Goal: Navigation & Orientation: Find specific page/section

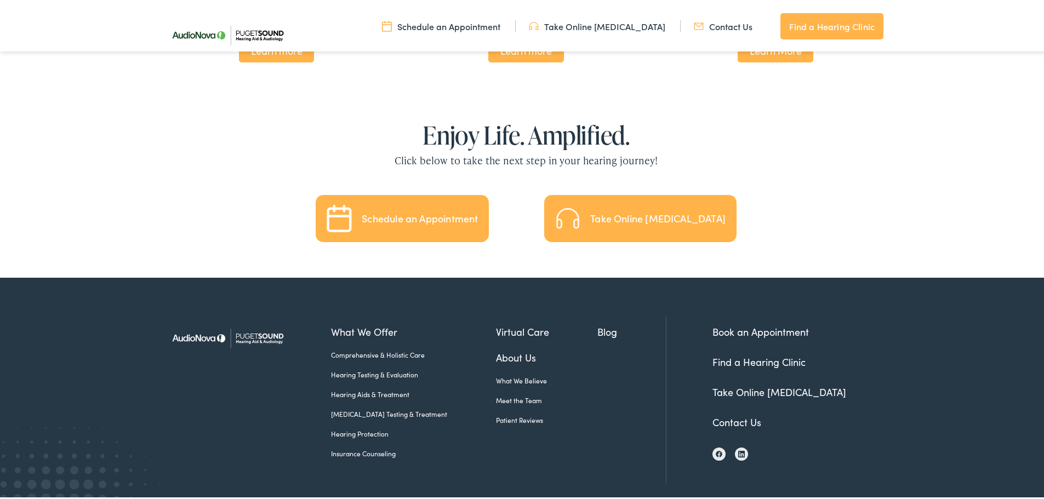
scroll to position [2426, 0]
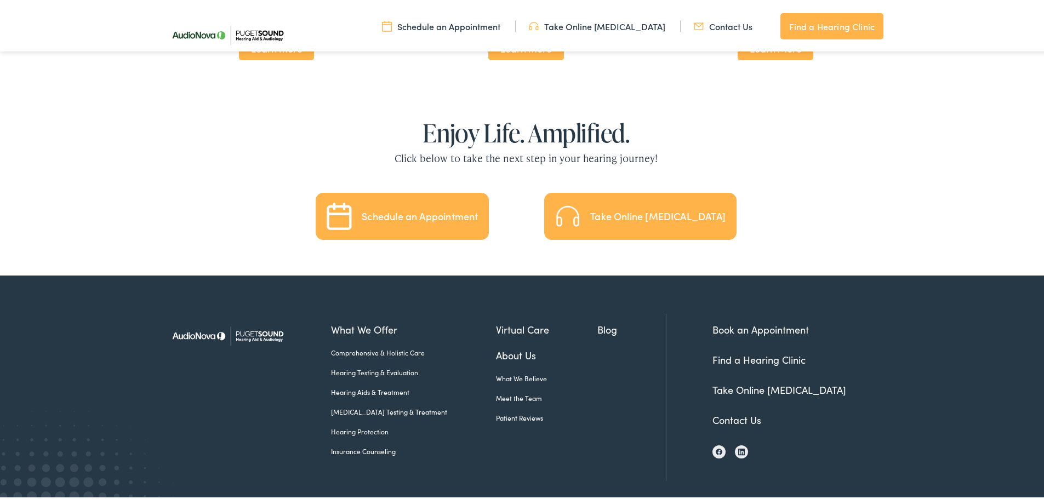
click at [374, 405] on link "[MEDICAL_DATA] Testing & Treatment" at bounding box center [413, 410] width 165 height 10
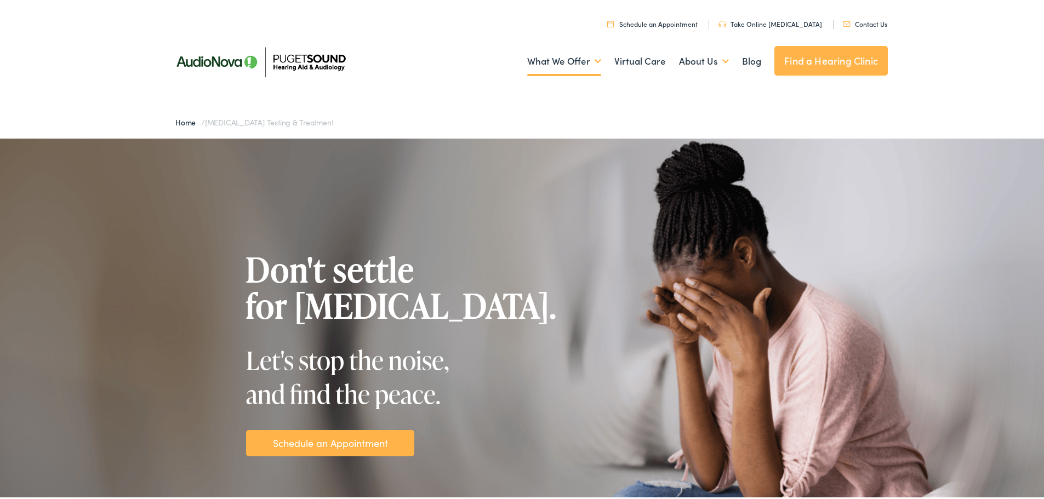
click at [858, 59] on link "Find a Hearing Clinic" at bounding box center [830, 59] width 113 height 30
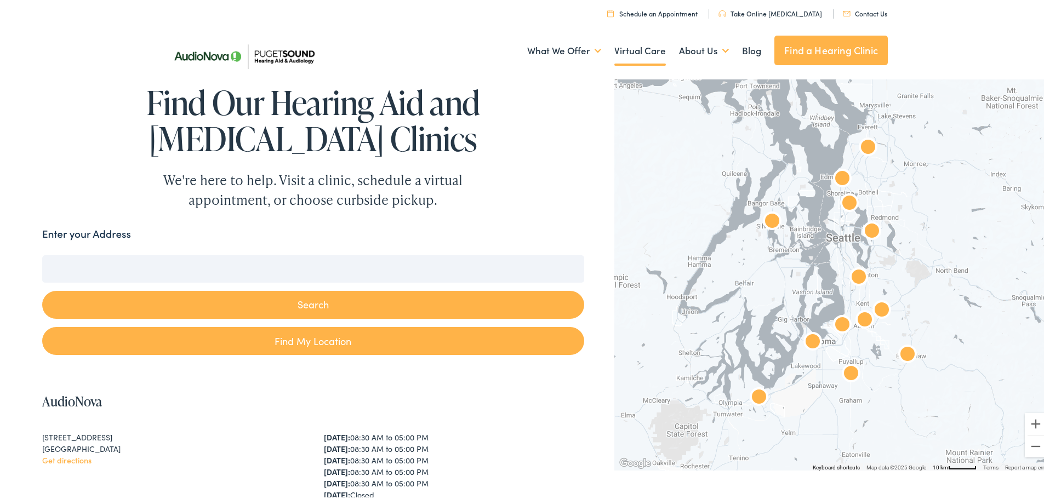
click at [623, 49] on link "Virtual Care" at bounding box center [640, 48] width 52 height 41
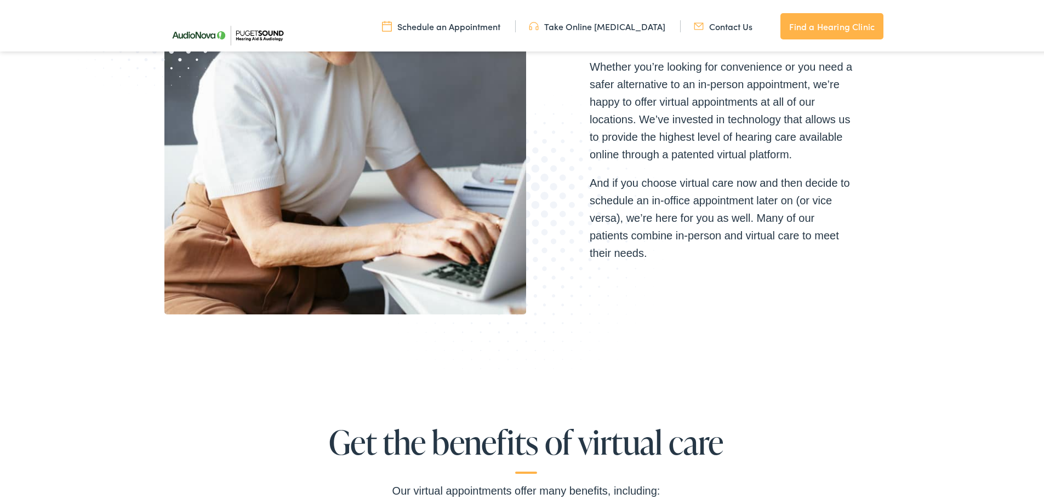
scroll to position [1261, 0]
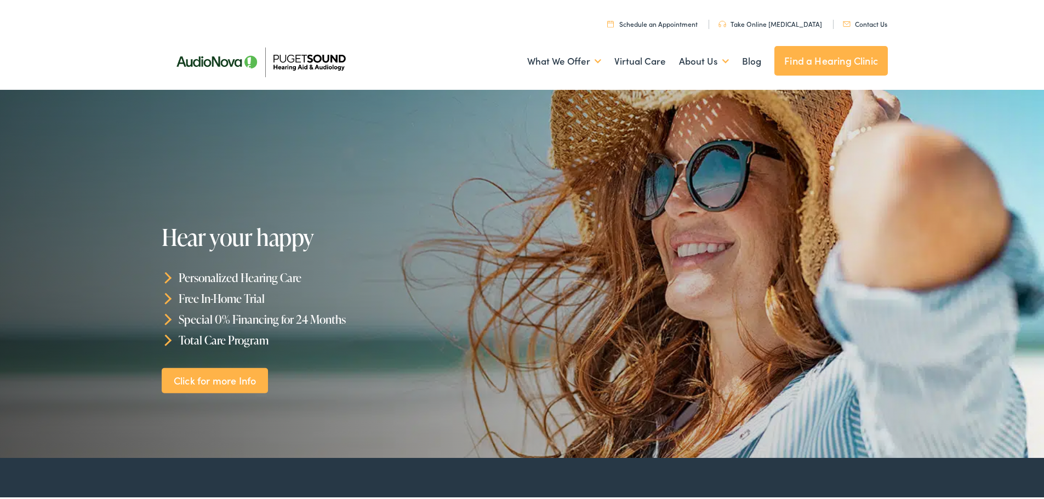
click at [810, 52] on link "Find a Hearing Clinic" at bounding box center [830, 59] width 113 height 30
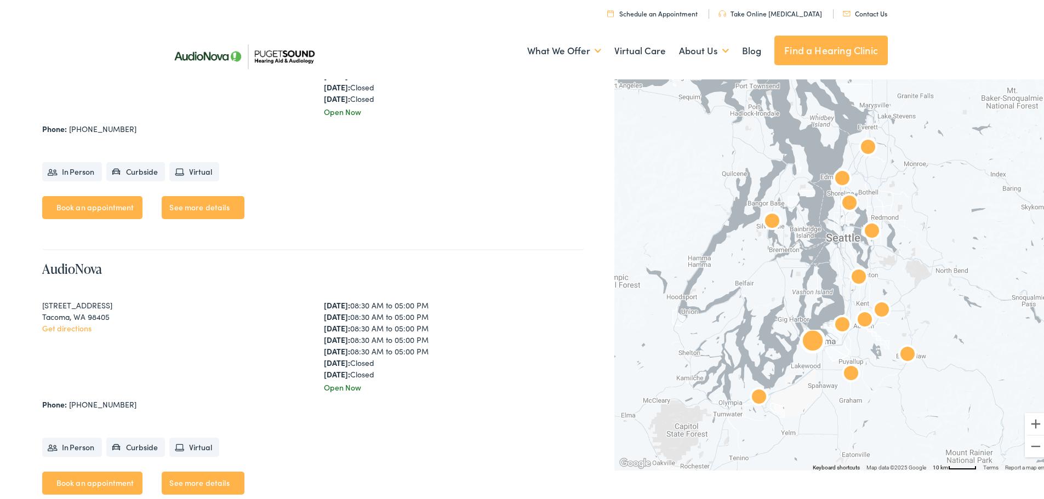
scroll to position [3179, 0]
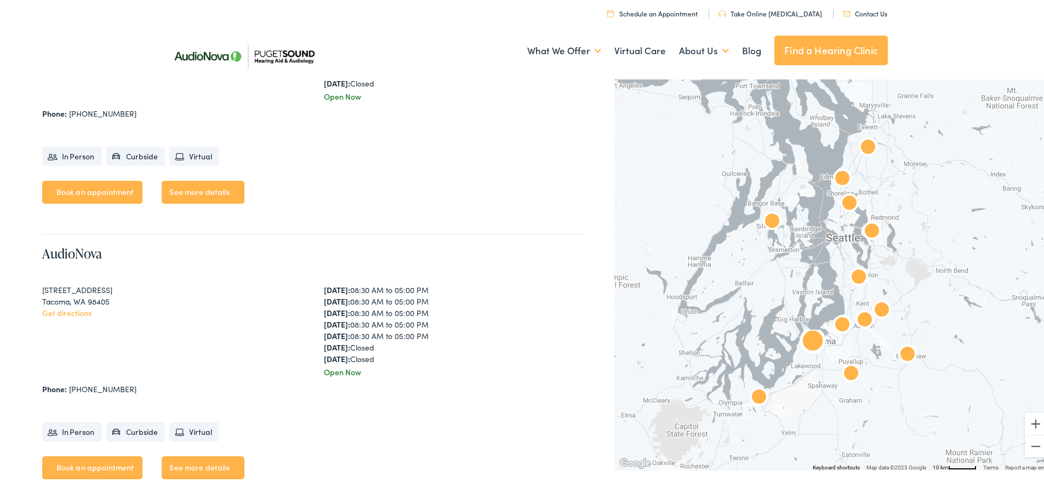
click at [63, 311] on link "Get directions" at bounding box center [66, 310] width 49 height 11
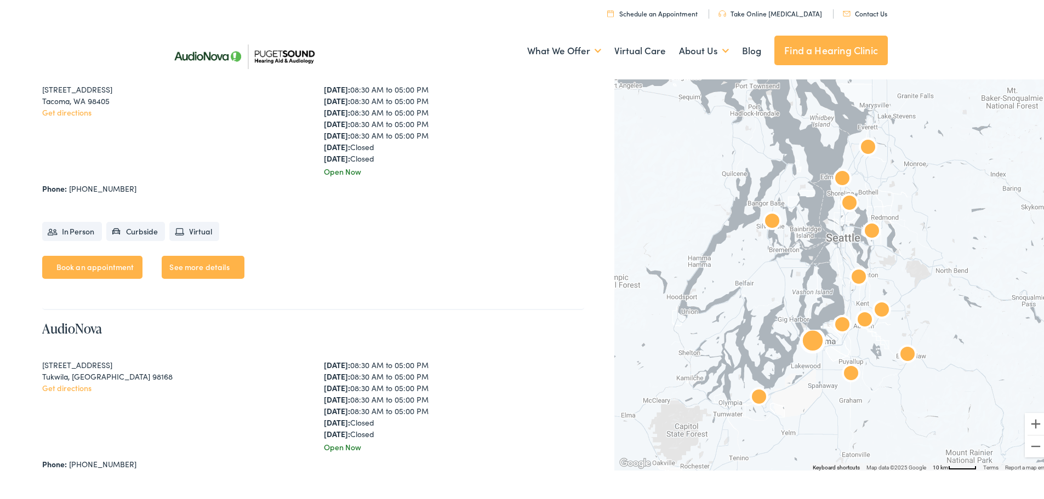
scroll to position [3398, 0]
